Goal: Find specific page/section: Find specific page/section

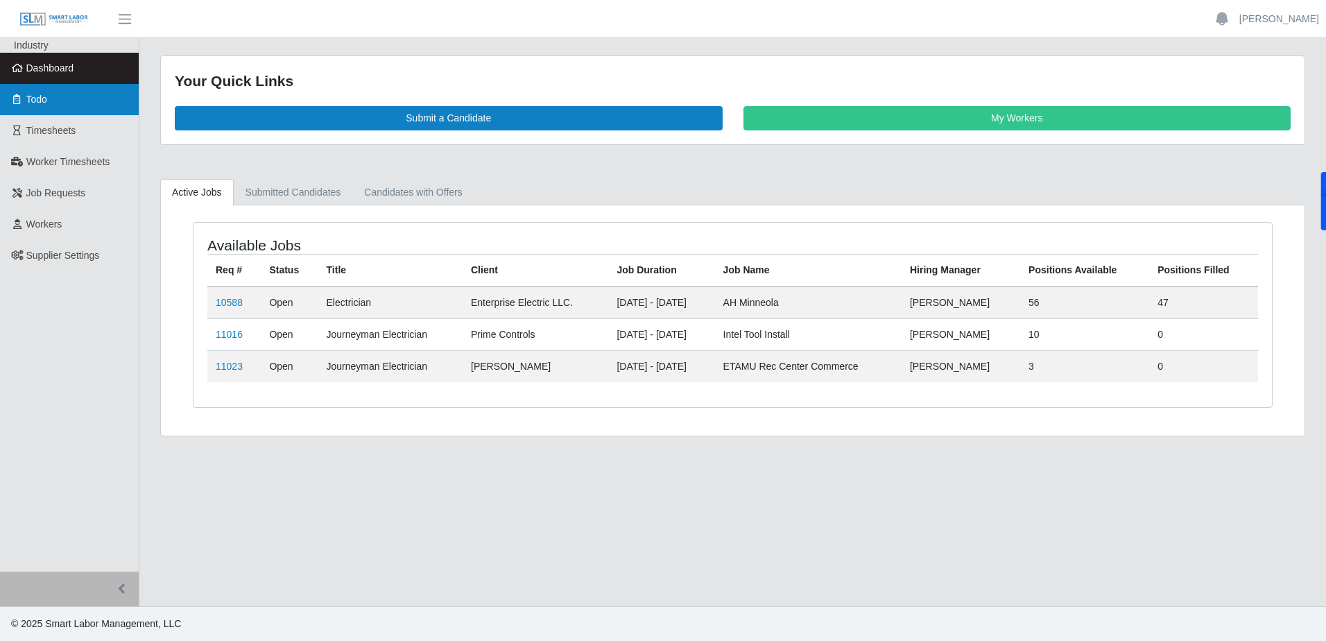
click at [47, 90] on link "Todo" at bounding box center [69, 99] width 139 height 31
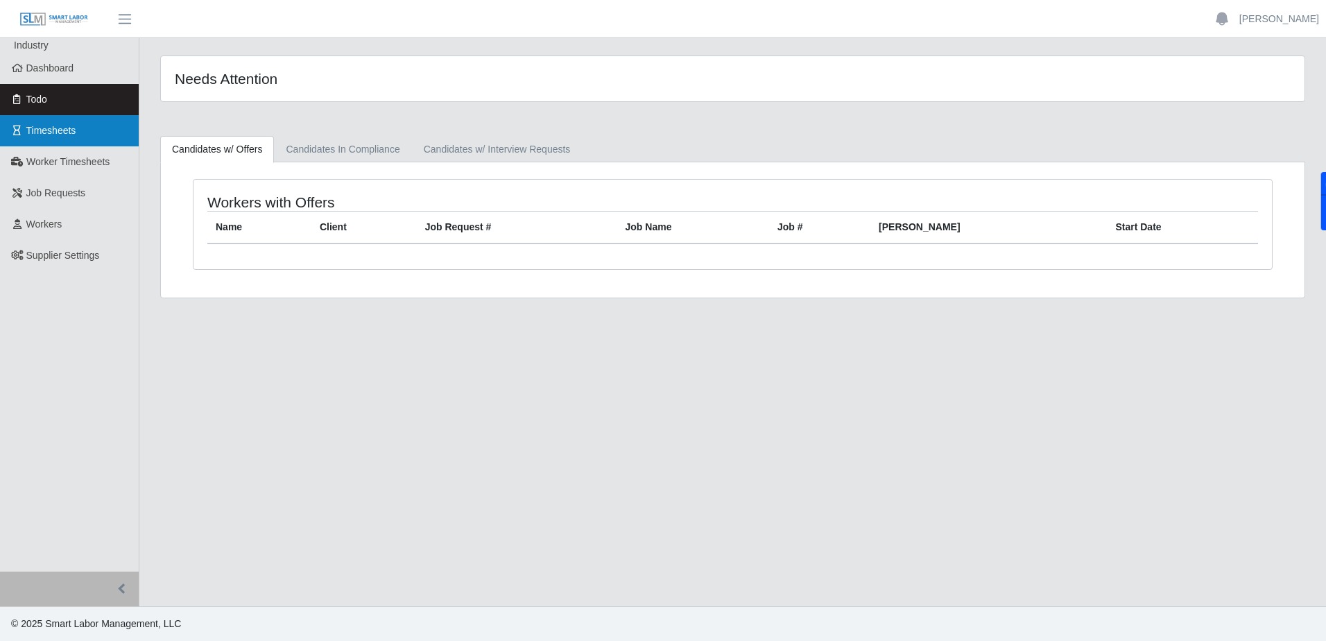
click at [79, 124] on link "Timesheets" at bounding box center [69, 130] width 139 height 31
